Goal: Task Accomplishment & Management: Use online tool/utility

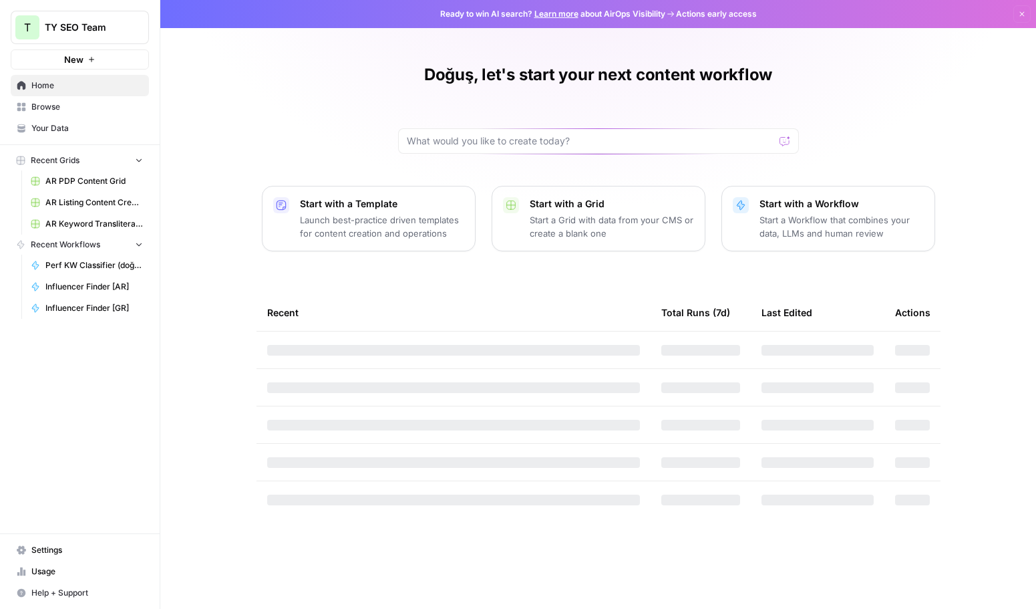
click at [67, 106] on span "Browse" at bounding box center [87, 107] width 112 height 12
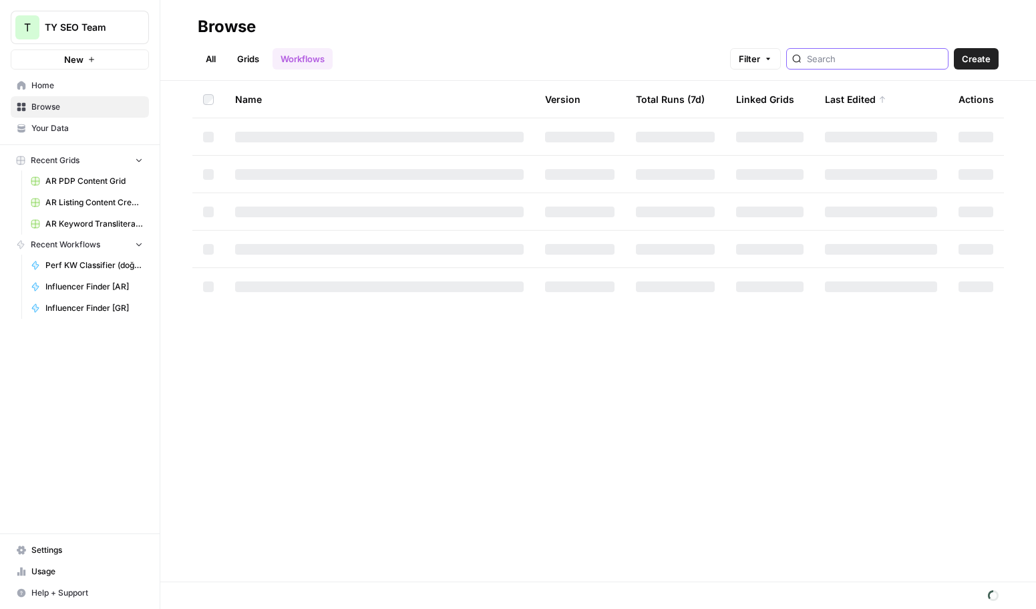
click at [853, 65] on input "search" at bounding box center [875, 58] width 136 height 13
type input "meta tit"
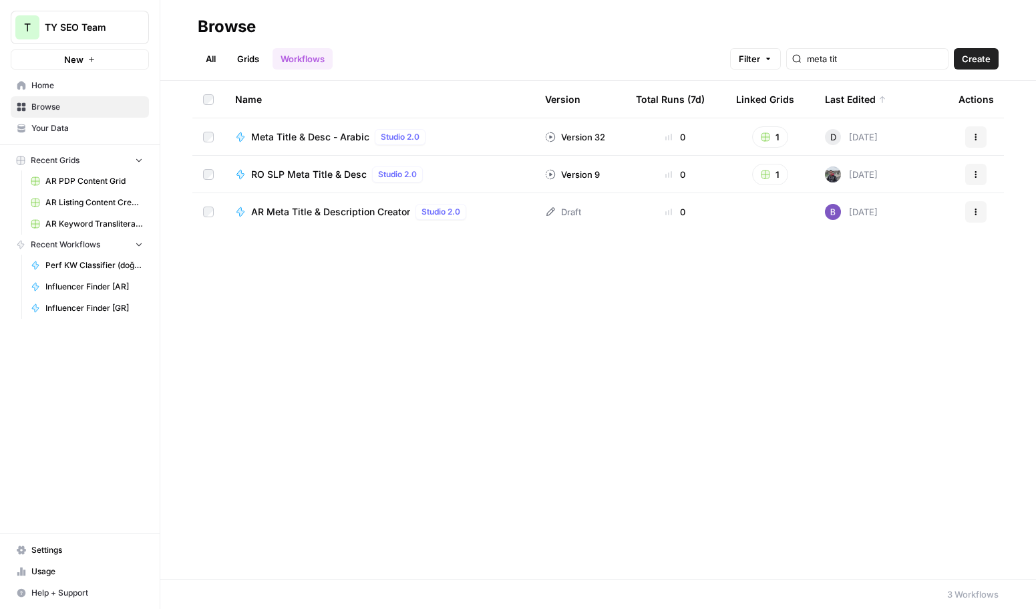
click at [317, 139] on span "Meta Title & Desc - Arabic" at bounding box center [310, 136] width 118 height 13
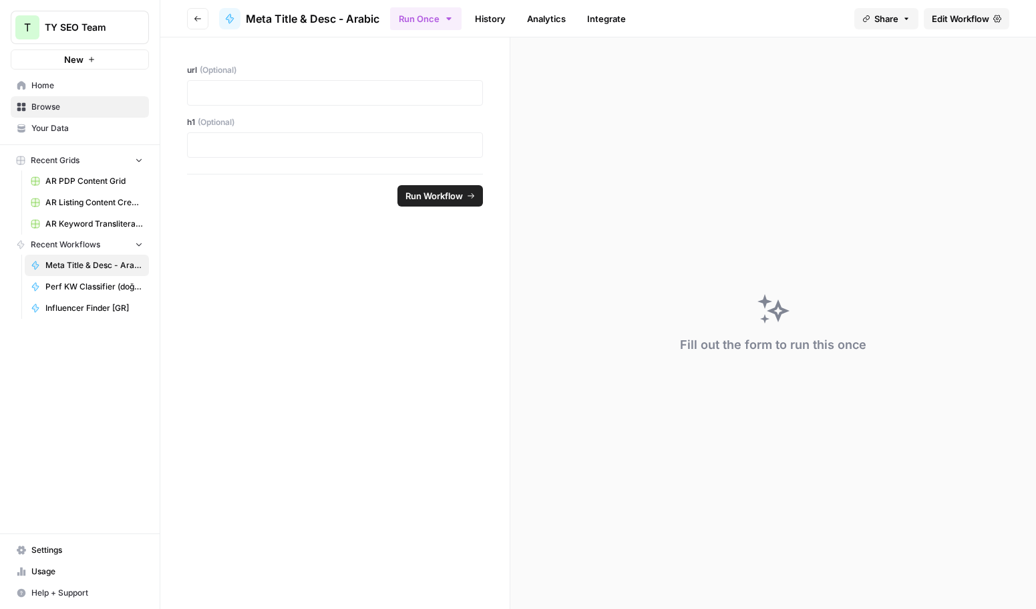
click at [961, 17] on span "Edit Workflow" at bounding box center [960, 18] width 57 height 13
click at [196, 13] on button "Go back" at bounding box center [197, 18] width 21 height 21
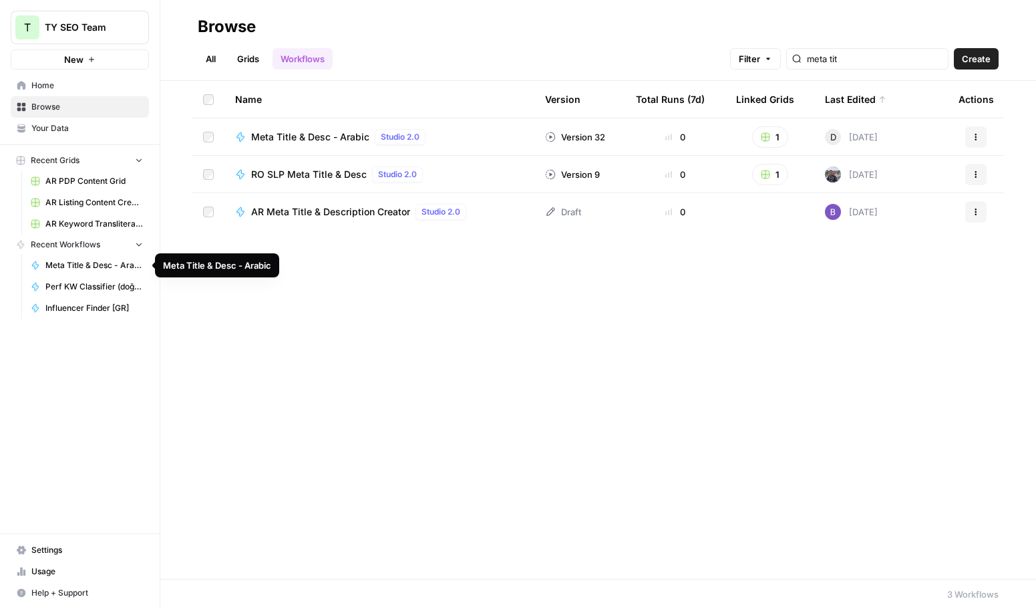
click at [86, 265] on span "Meta Title & Desc - Arabic" at bounding box center [94, 265] width 98 height 12
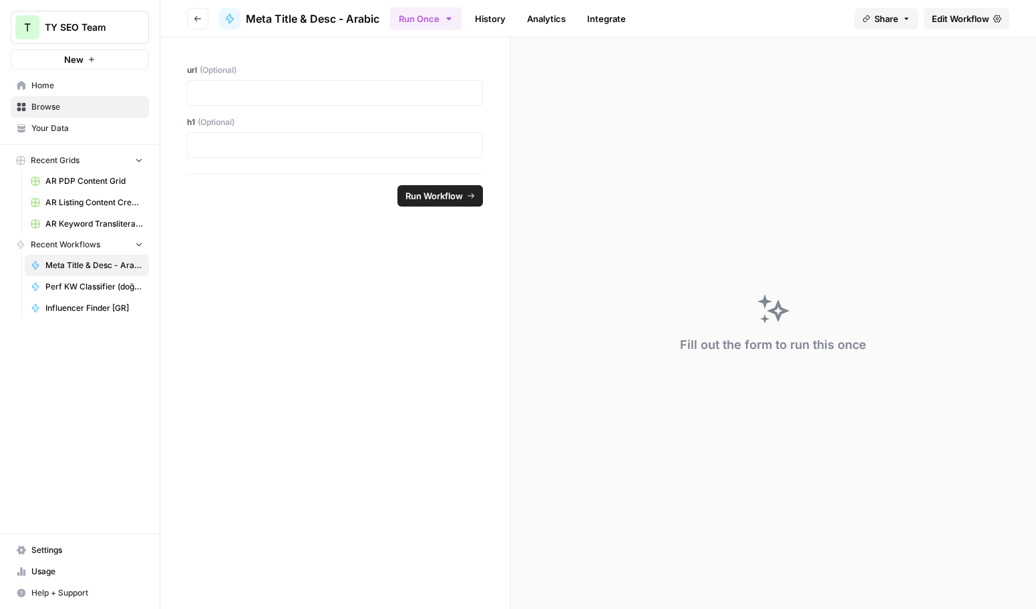
click at [963, 12] on span "Edit Workflow" at bounding box center [960, 18] width 57 height 13
click at [82, 104] on span "Browse" at bounding box center [87, 107] width 112 height 12
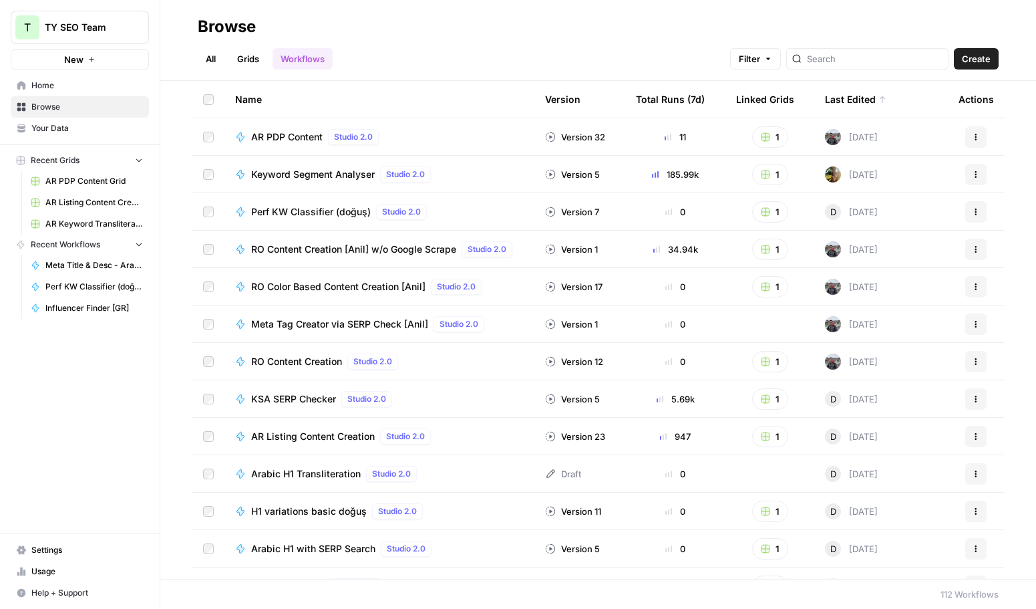
click at [250, 60] on link "Grids" at bounding box center [248, 58] width 38 height 21
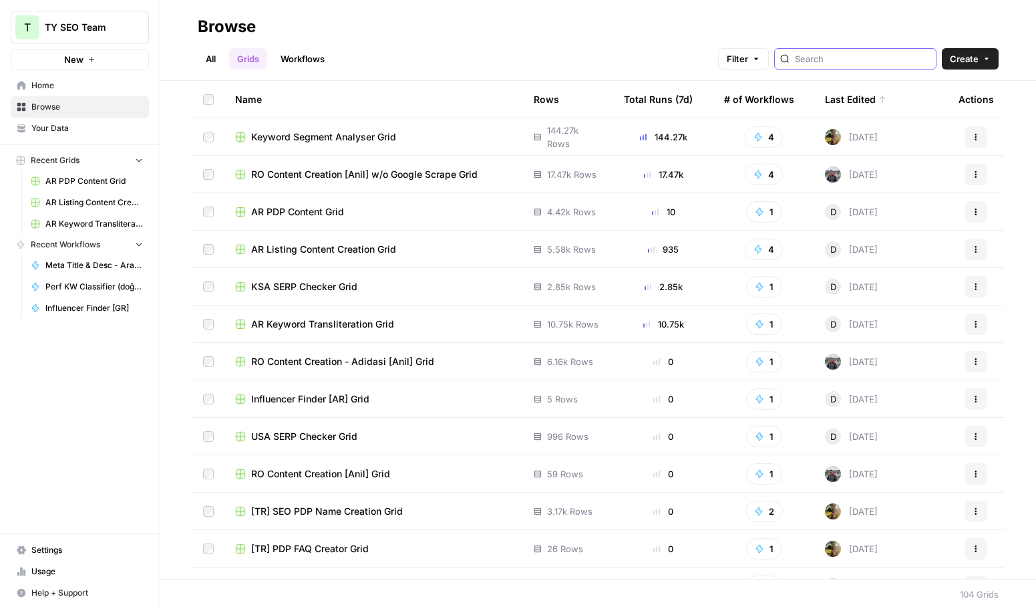
click at [854, 53] on input "search" at bounding box center [863, 58] width 136 height 13
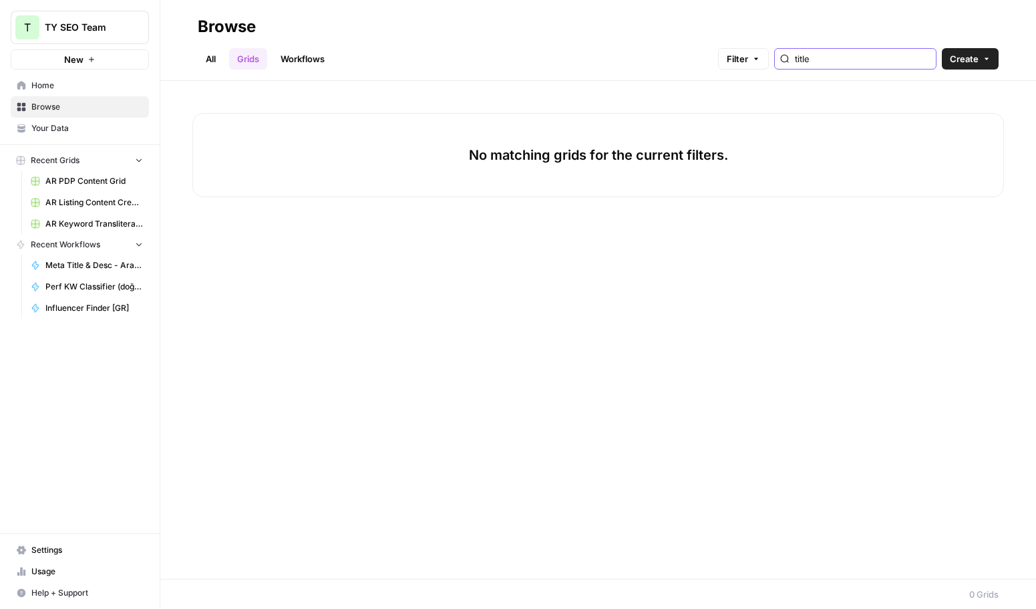
type input "title"
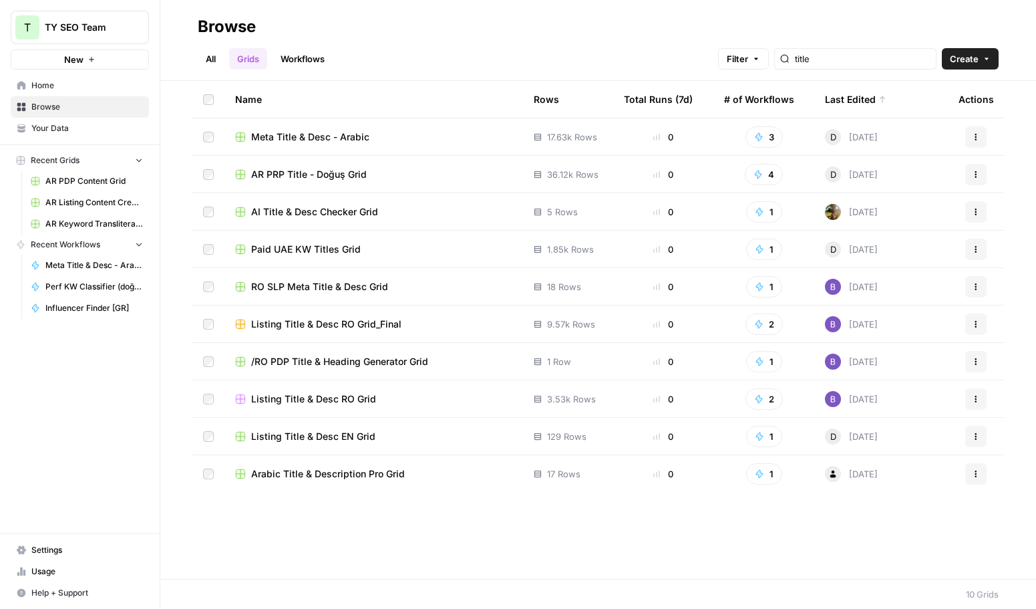
click at [337, 133] on span "Meta Title & Desc - Arabic" at bounding box center [310, 136] width 118 height 13
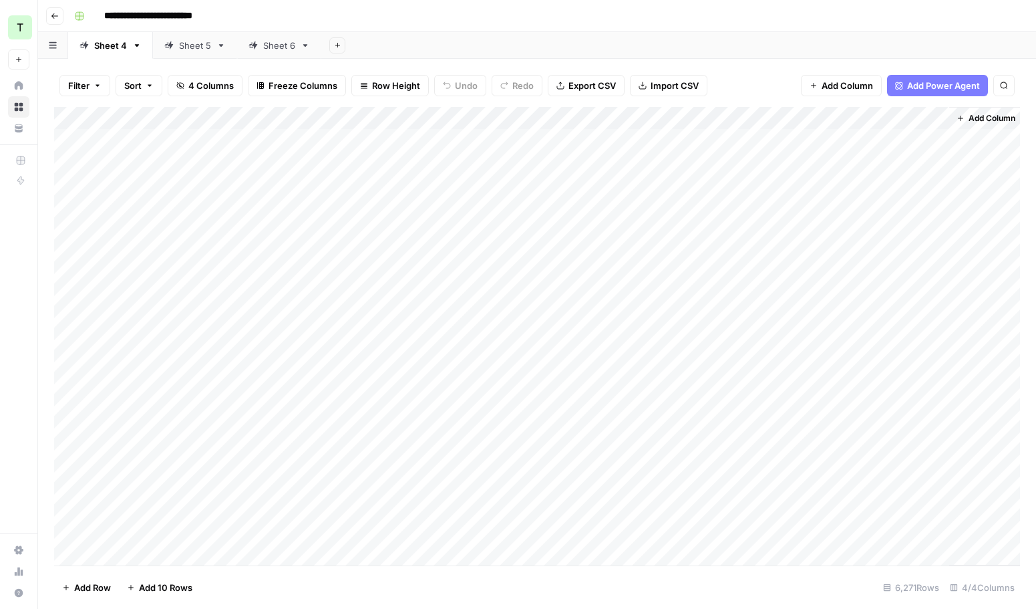
click at [748, 164] on div "Add Column" at bounding box center [537, 336] width 966 height 458
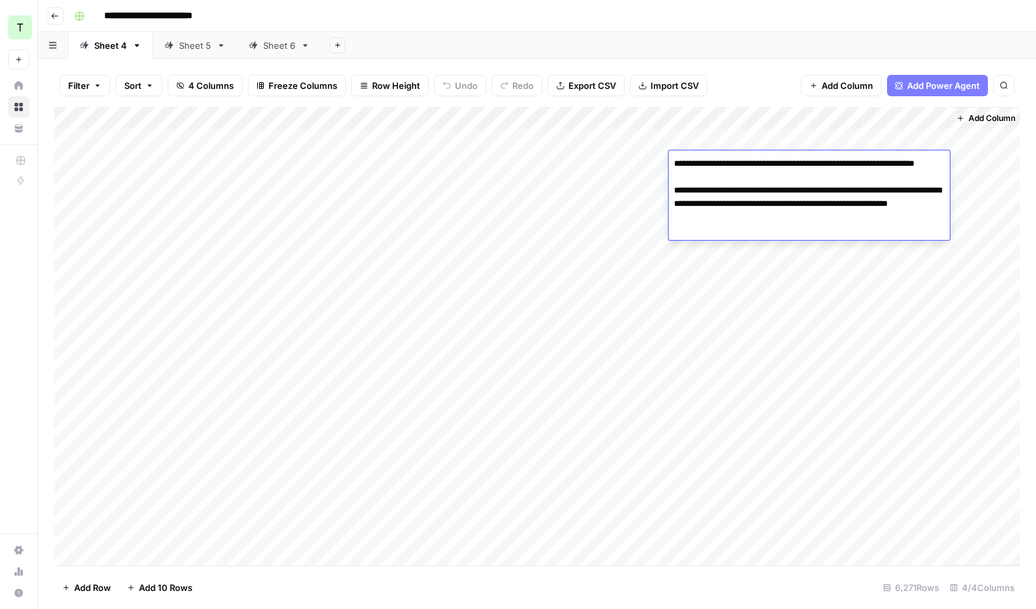
click at [321, 227] on div "Add Column" at bounding box center [537, 336] width 966 height 458
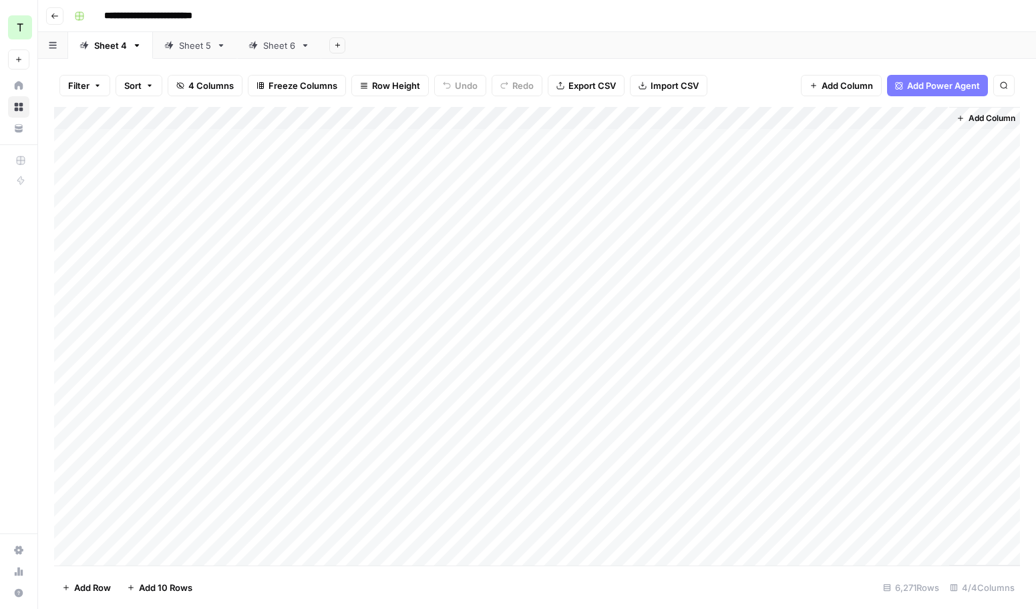
click at [754, 234] on div "Add Column" at bounding box center [537, 336] width 966 height 458
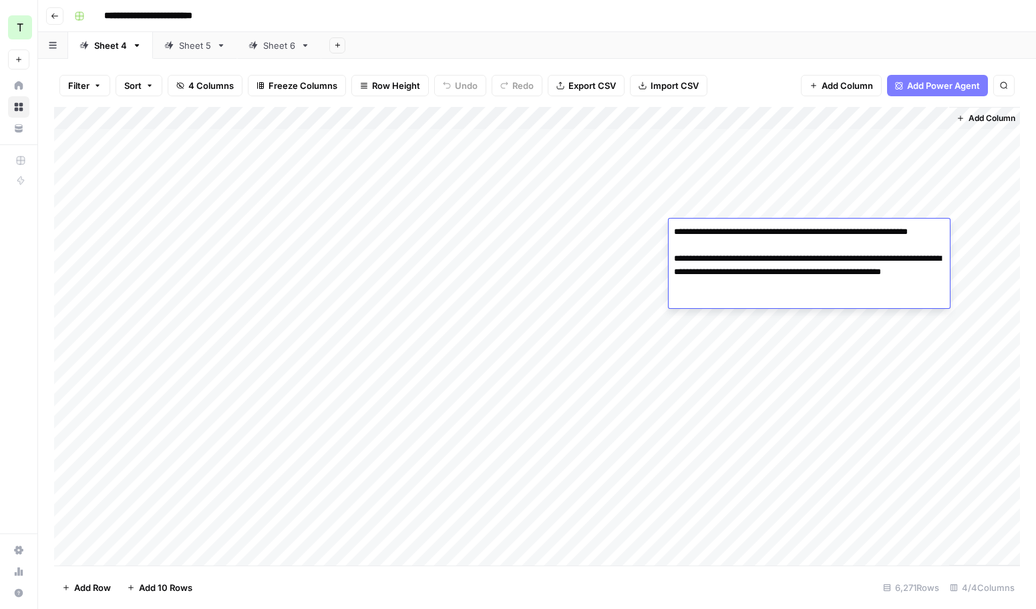
click at [769, 433] on div "Add Column" at bounding box center [537, 336] width 966 height 458
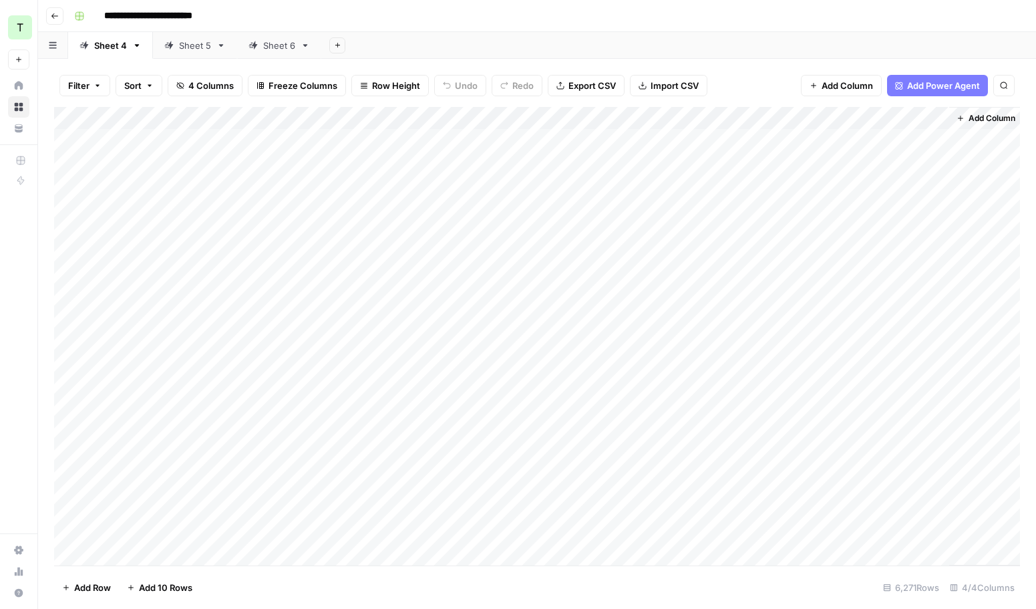
click at [769, 433] on div "Add Column" at bounding box center [537, 336] width 966 height 458
click at [736, 515] on div "Add Column" at bounding box center [537, 336] width 966 height 458
click at [748, 505] on div "Add Column" at bounding box center [537, 336] width 966 height 458
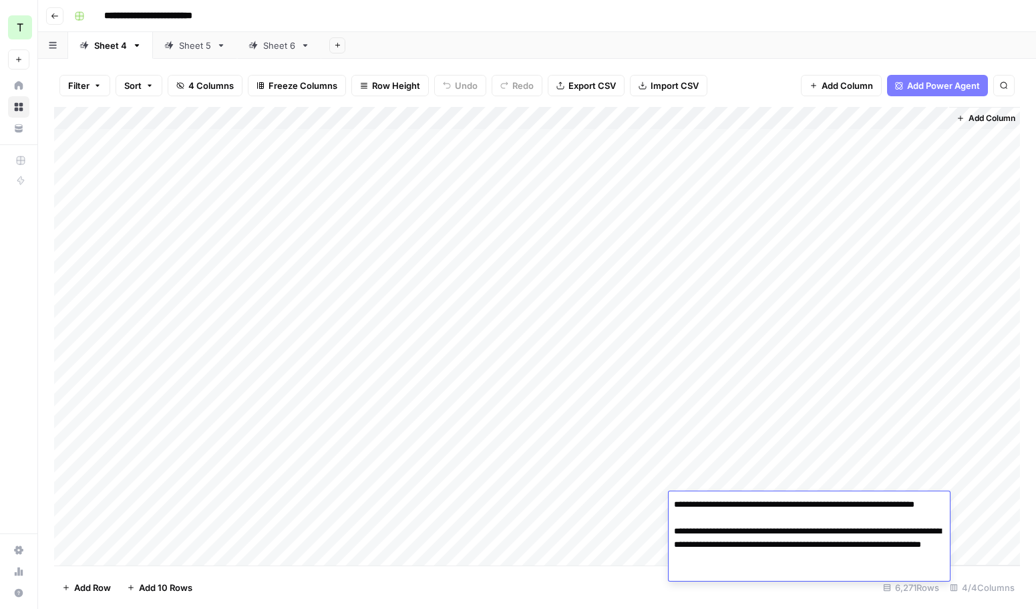
click at [748, 505] on textarea "**********" at bounding box center [809, 531] width 281 height 72
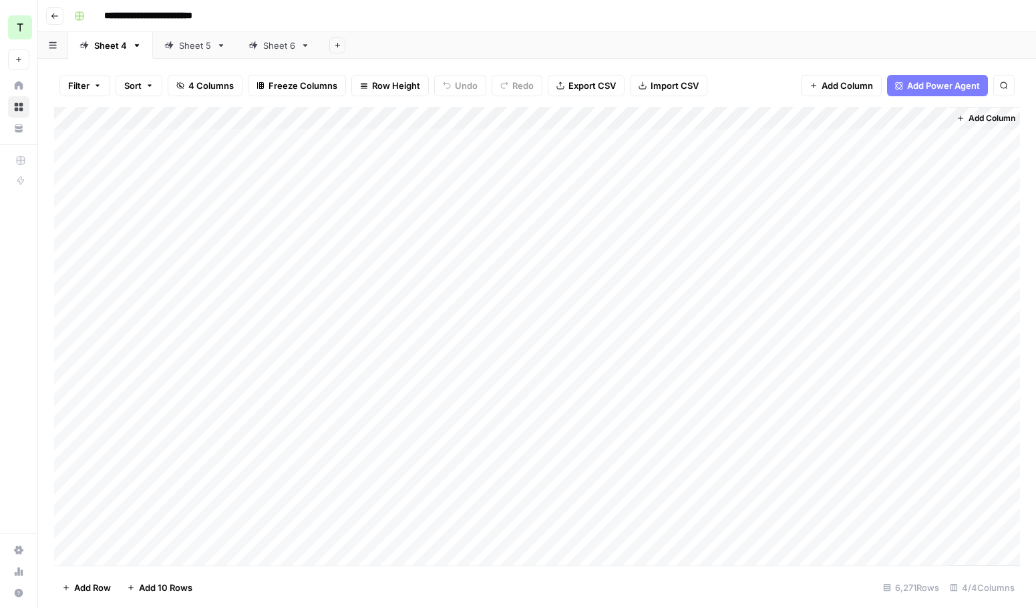
click at [716, 432] on div "Add Column" at bounding box center [537, 336] width 966 height 458
click at [736, 456] on div "Add Column" at bounding box center [537, 336] width 966 height 458
click at [757, 435] on div "Add Column" at bounding box center [537, 336] width 966 height 458
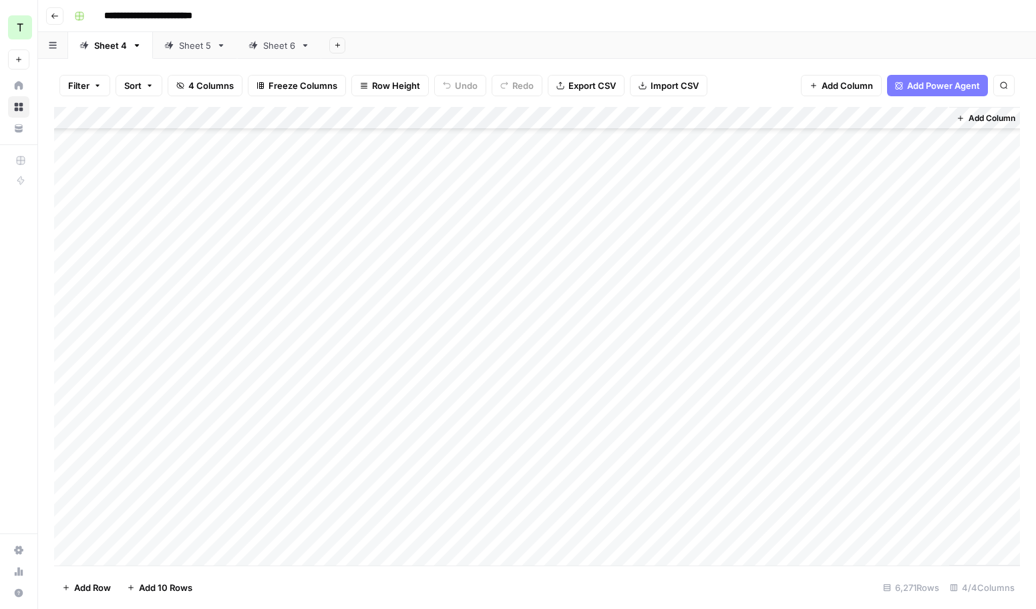
click at [513, 321] on div "Add Column" at bounding box center [537, 336] width 966 height 458
click at [771, 398] on div "Add Column" at bounding box center [537, 336] width 966 height 458
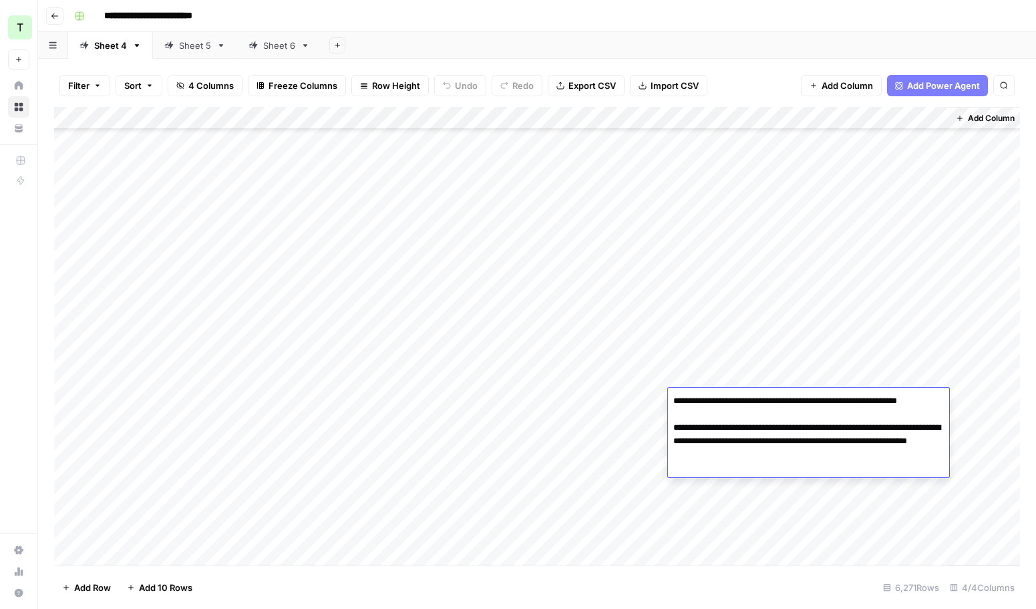
click at [776, 366] on div "Add Column" at bounding box center [537, 336] width 966 height 458
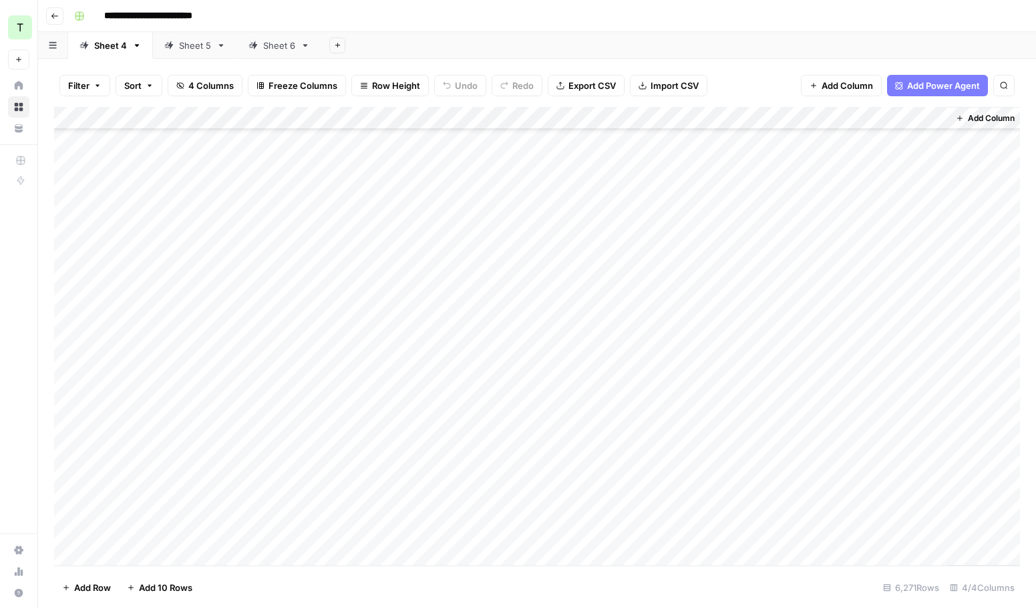
click at [768, 424] on div "Add Column" at bounding box center [537, 336] width 966 height 458
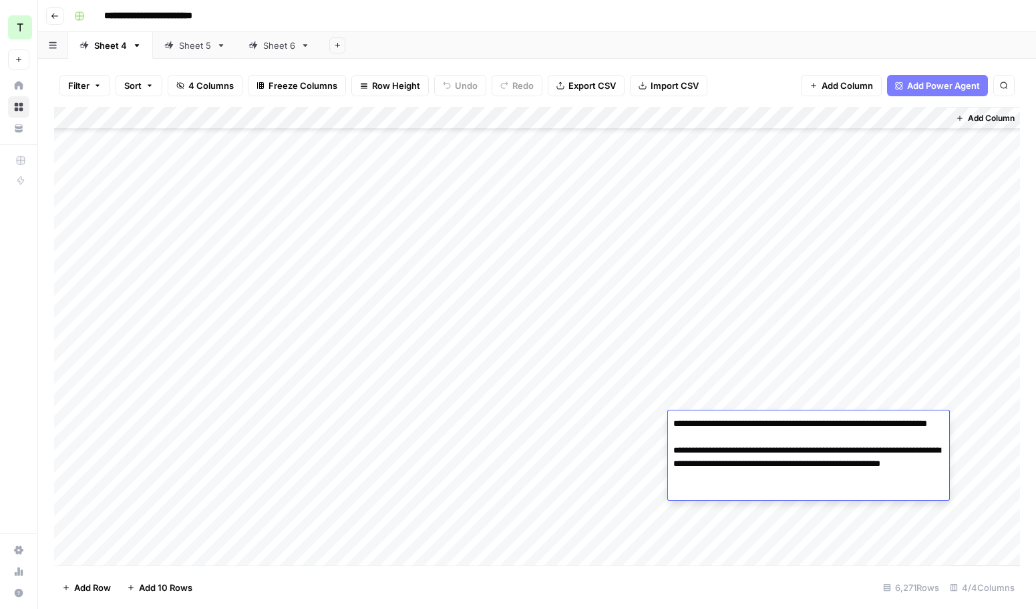
scroll to position [509, 1]
click at [800, 219] on div "Add Column" at bounding box center [537, 336] width 966 height 458
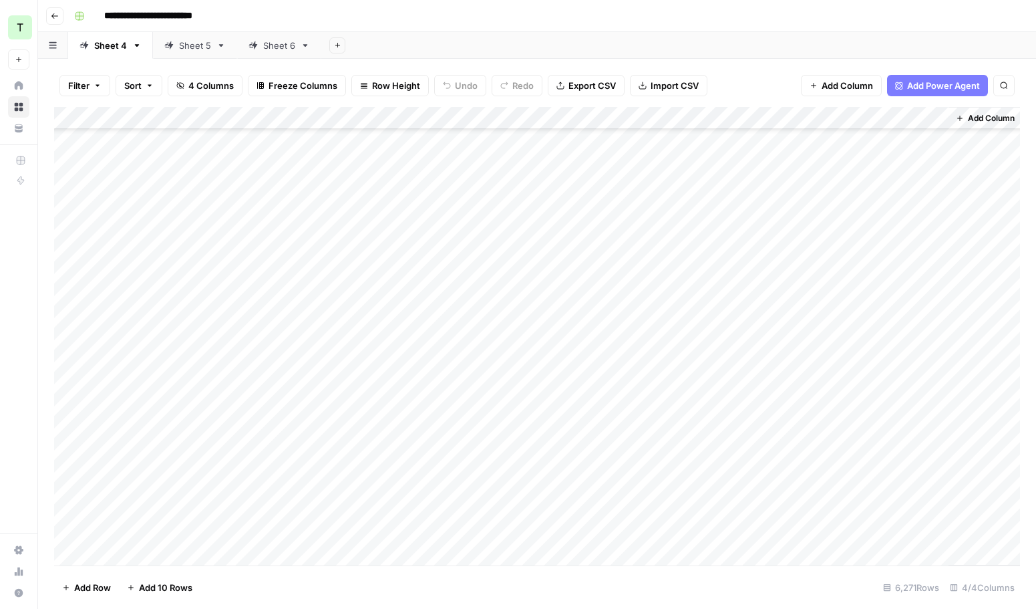
scroll to position [829, 1]
click at [796, 382] on div "Add Column" at bounding box center [537, 336] width 966 height 458
click at [787, 355] on div "Add Column" at bounding box center [537, 336] width 966 height 458
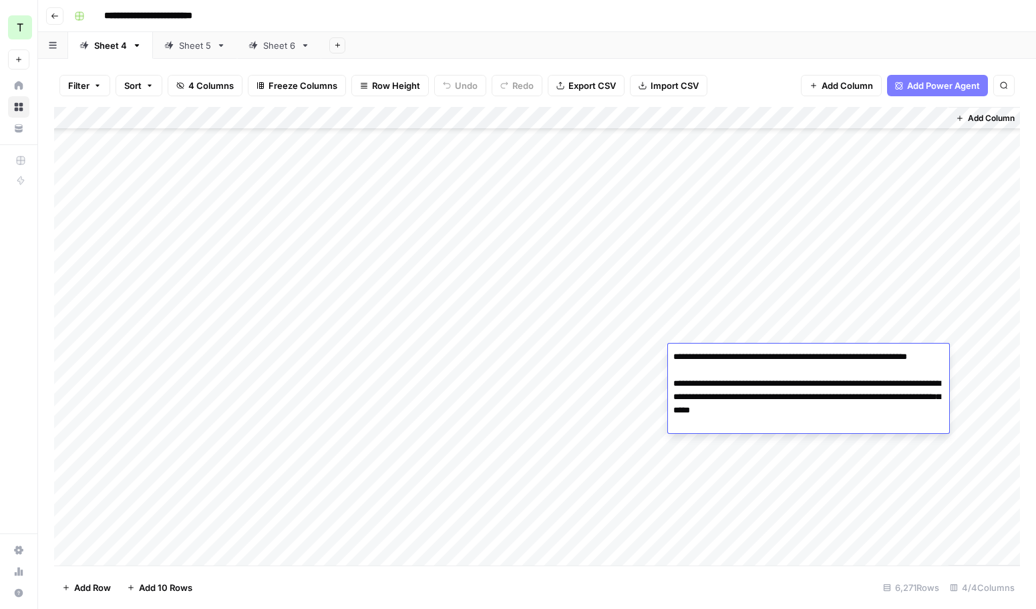
click at [770, 460] on div "Add Column" at bounding box center [537, 336] width 966 height 458
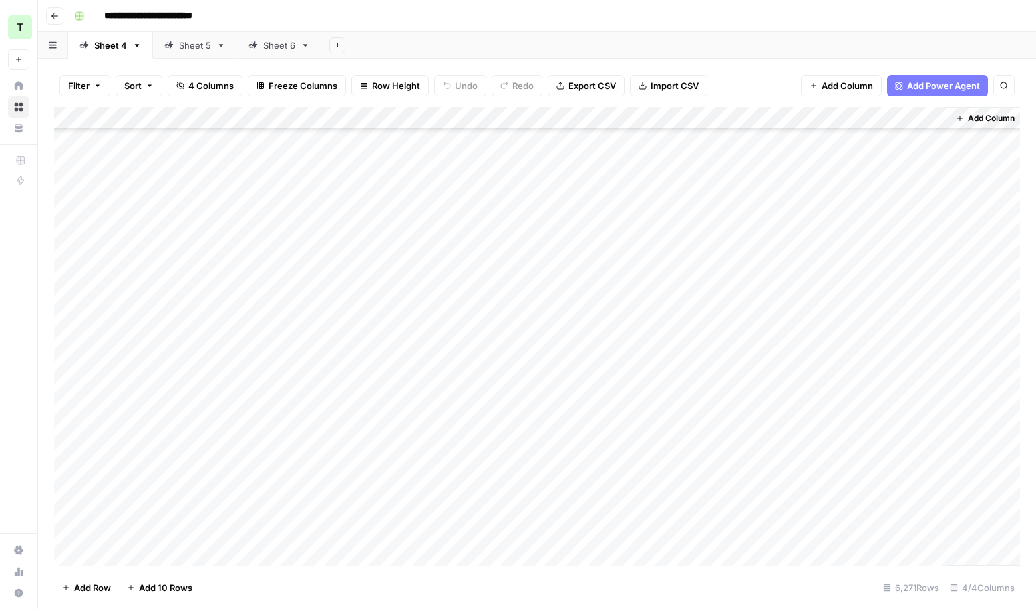
scroll to position [1226, 1]
click at [792, 366] on div "Add Column" at bounding box center [537, 336] width 966 height 458
click at [367, 396] on div "Add Column" at bounding box center [537, 336] width 966 height 458
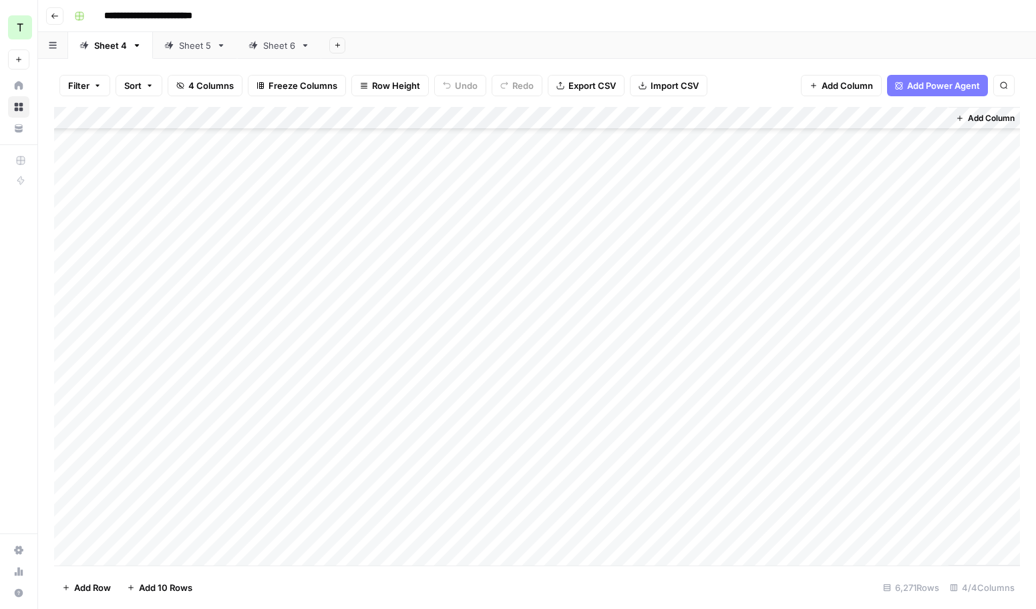
click at [331, 378] on div "Add Column" at bounding box center [537, 336] width 966 height 458
click at [795, 394] on div "Add Column" at bounding box center [537, 336] width 966 height 458
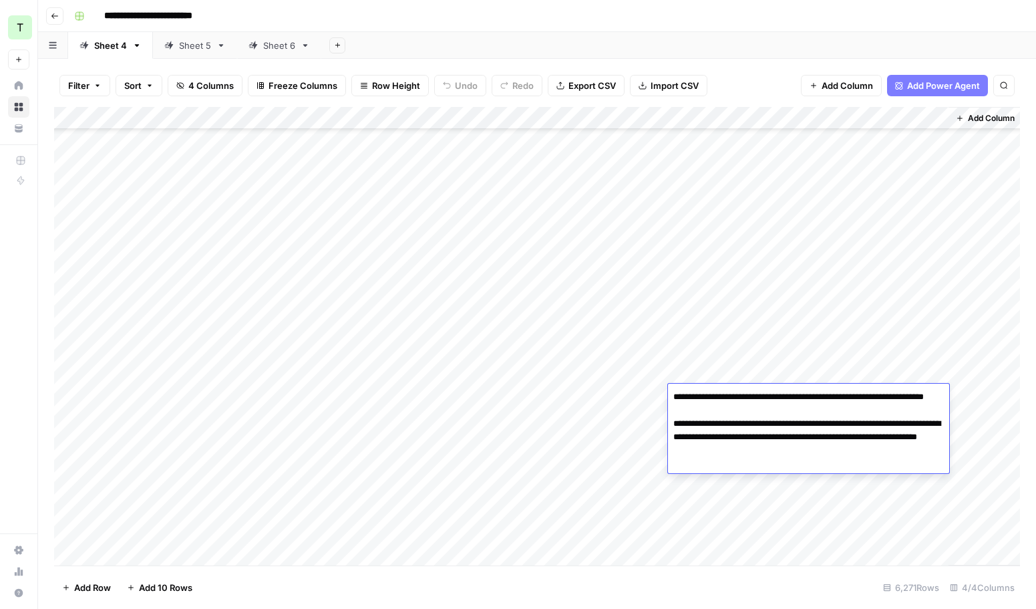
click at [780, 394] on textarea "**********" at bounding box center [808, 417] width 281 height 59
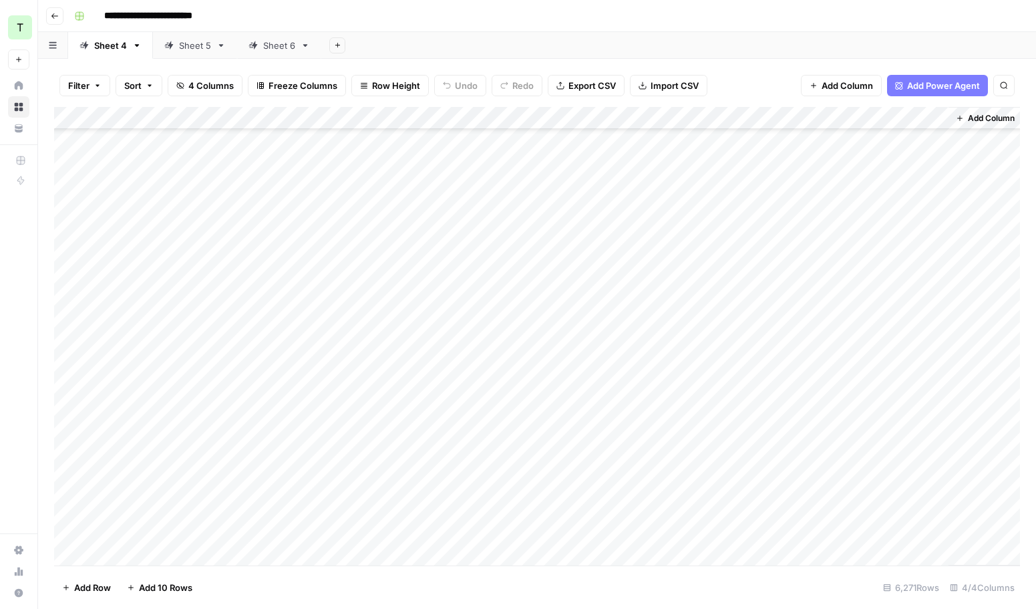
click at [325, 394] on div "Add Column" at bounding box center [537, 336] width 966 height 458
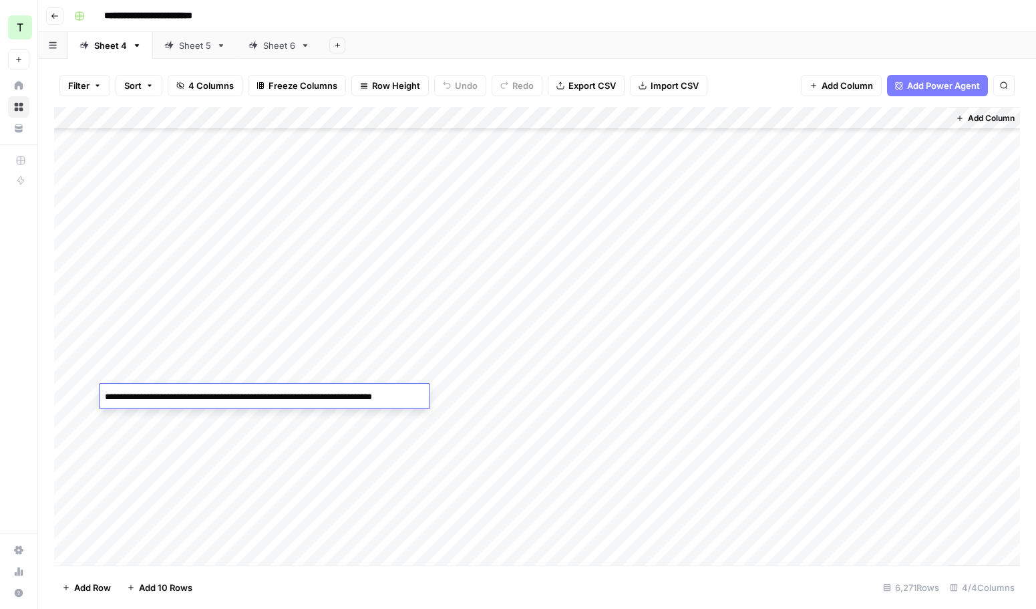
click at [601, 45] on div "Add Sheet" at bounding box center [678, 45] width 715 height 27
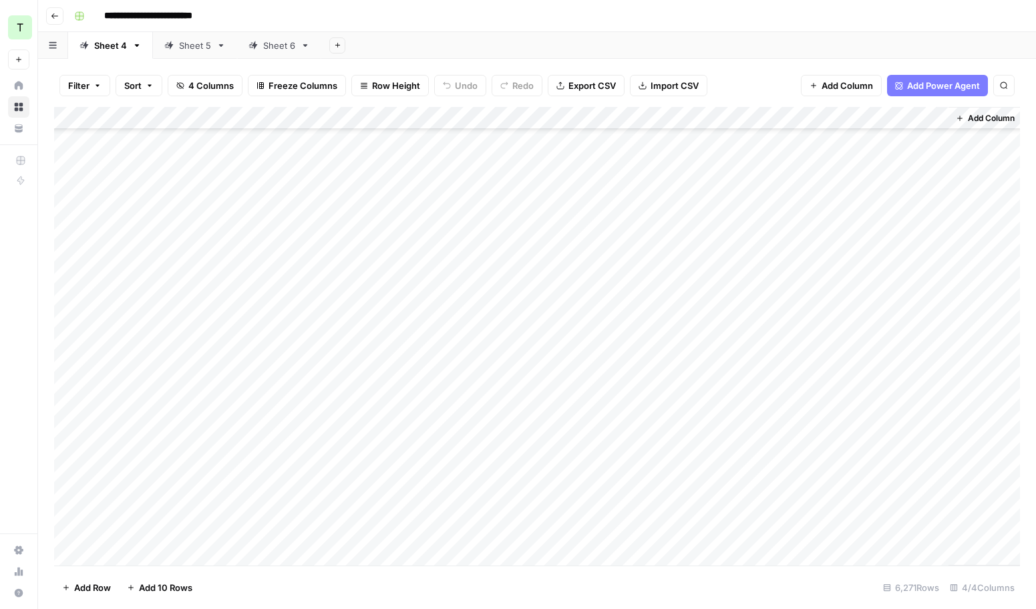
click at [56, 15] on icon "button" at bounding box center [55, 16] width 8 height 8
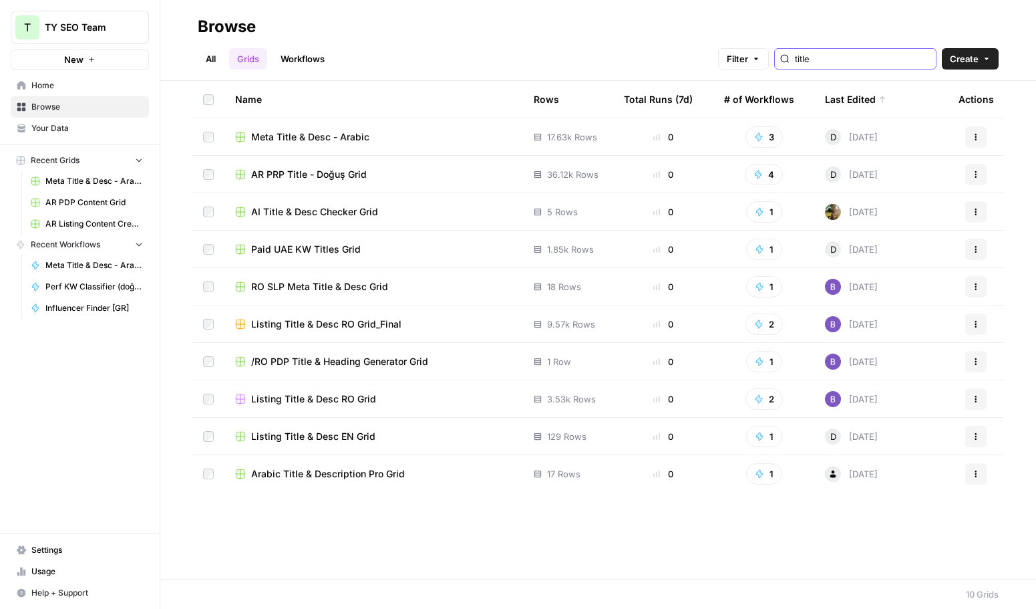
click at [840, 60] on input "title" at bounding box center [863, 58] width 136 height 13
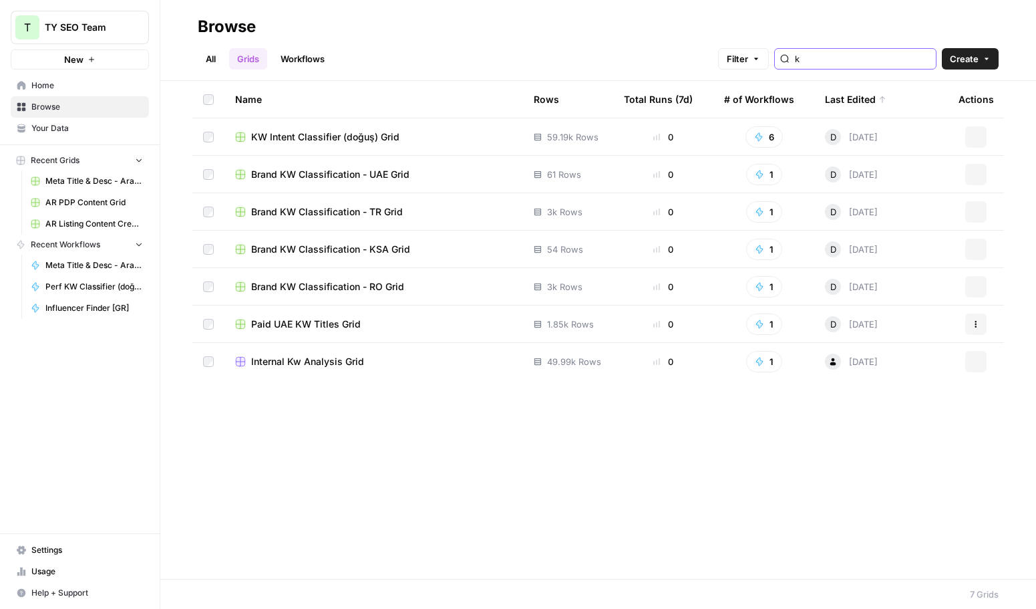
type input "k"
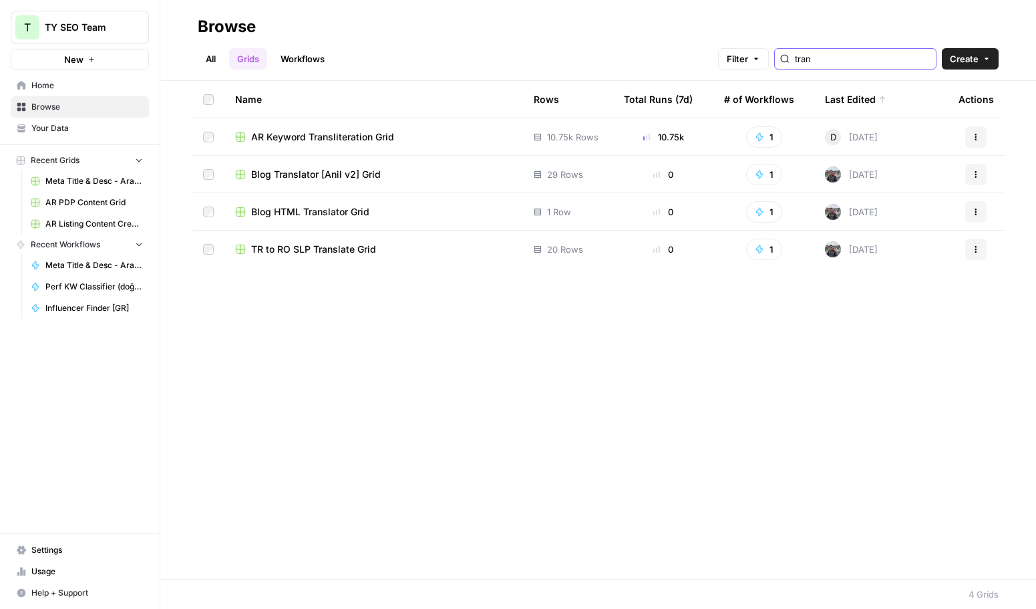
type input "tran"
click at [372, 135] on span "AR Keyword Transliteration Grid" at bounding box center [322, 136] width 143 height 13
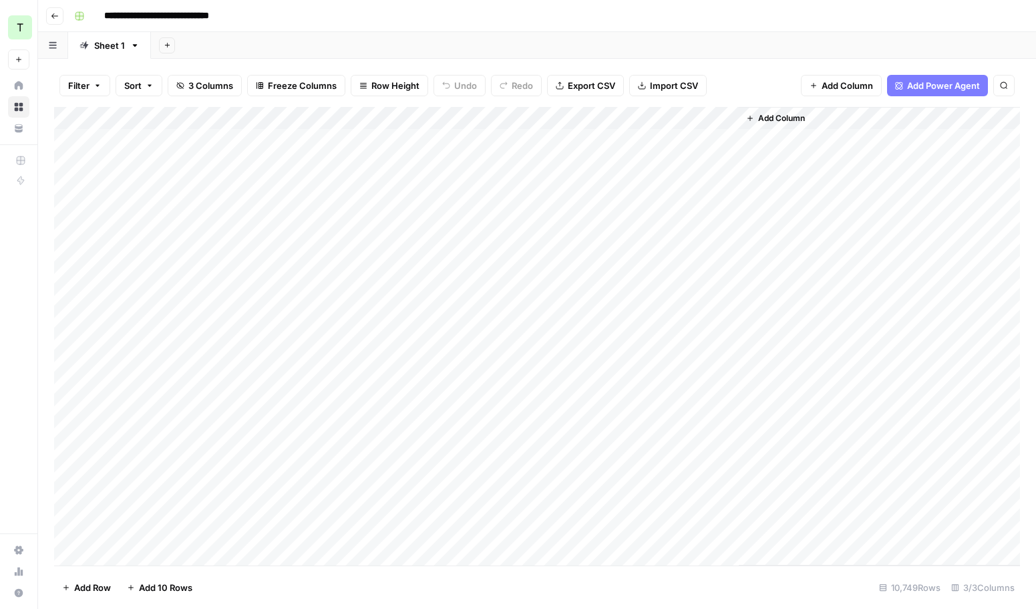
click at [181, 186] on div "Add Column" at bounding box center [537, 336] width 966 height 458
click at [492, 186] on div "Add Column" at bounding box center [537, 336] width 966 height 458
click at [535, 281] on div "Add Column" at bounding box center [537, 336] width 966 height 458
click at [547, 412] on div "Add Column" at bounding box center [537, 336] width 966 height 458
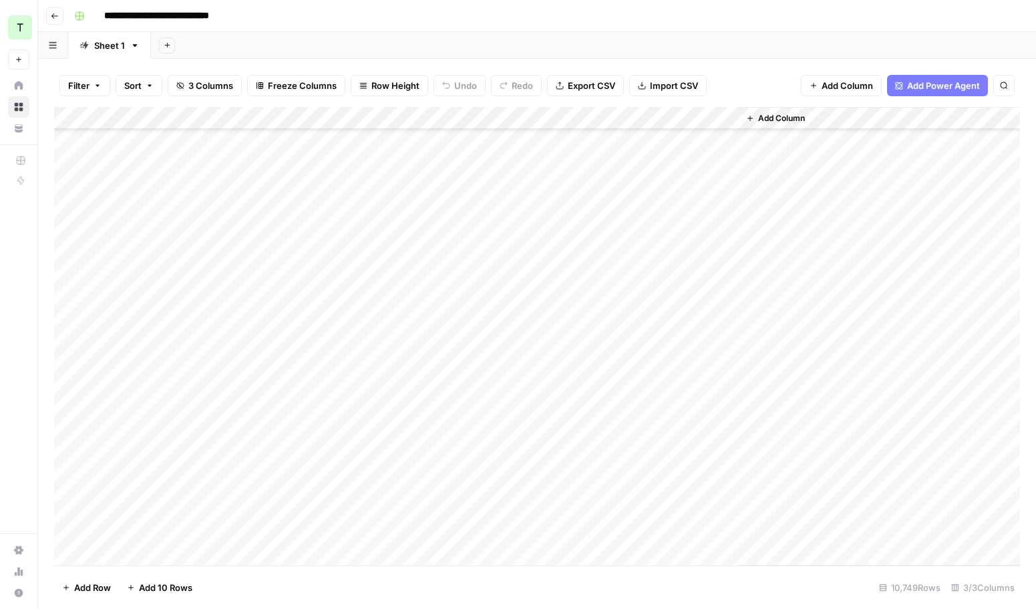
scroll to position [1028, 0]
click at [505, 314] on div "Add Column" at bounding box center [537, 336] width 966 height 458
click at [521, 277] on div "Add Column" at bounding box center [537, 336] width 966 height 458
click at [549, 405] on div "Add Column" at bounding box center [537, 336] width 966 height 458
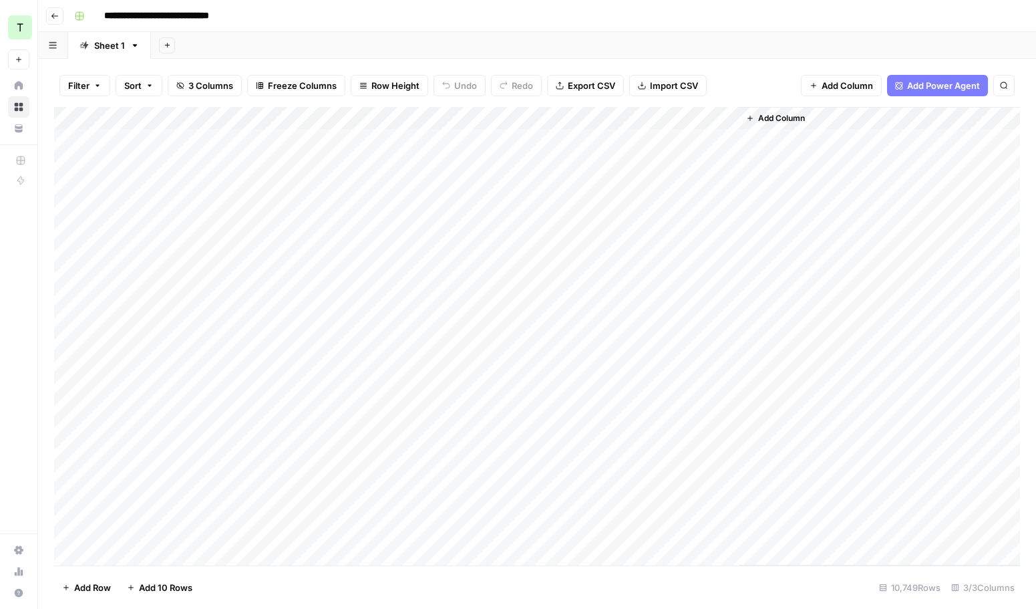
click at [502, 186] on div "Add Column" at bounding box center [537, 336] width 966 height 458
